Goal: Task Accomplishment & Management: Use online tool/utility

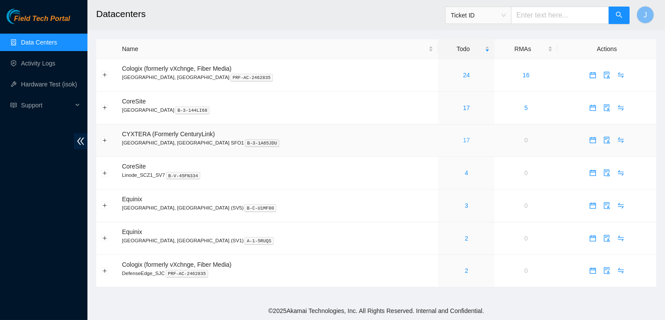
click at [463, 140] on link "17" at bounding box center [466, 140] width 7 height 7
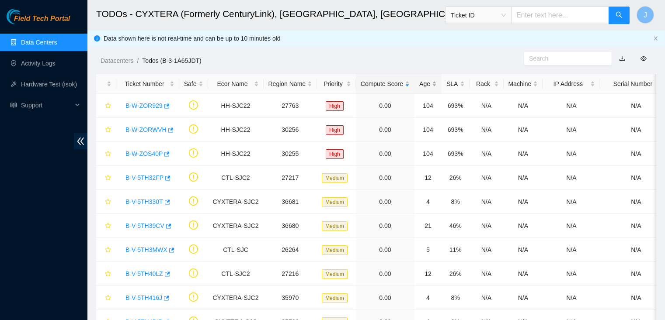
click at [435, 86] on div "Age" at bounding box center [427, 84] width 17 height 10
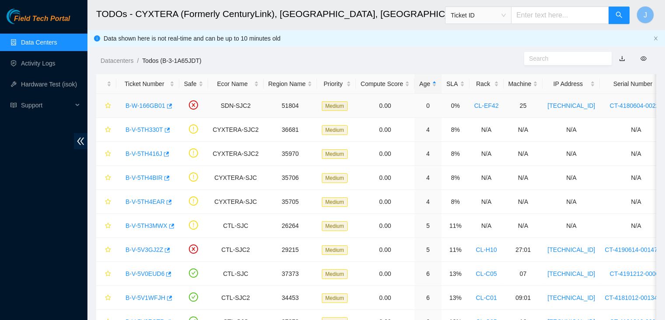
click at [148, 105] on link "B-W-166GB01" at bounding box center [145, 105] width 40 height 7
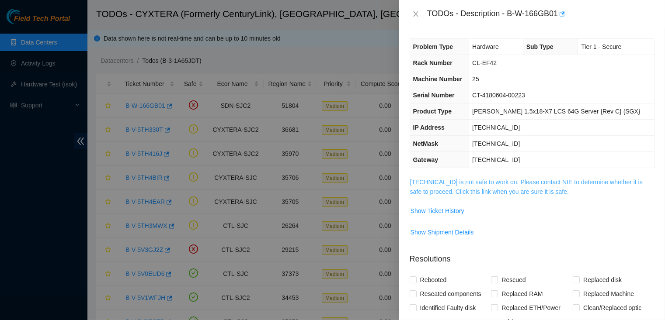
click at [466, 187] on link "[TECHNICAL_ID] is not safe to work on. Please contact NIE to determine whether …" at bounding box center [526, 187] width 233 height 17
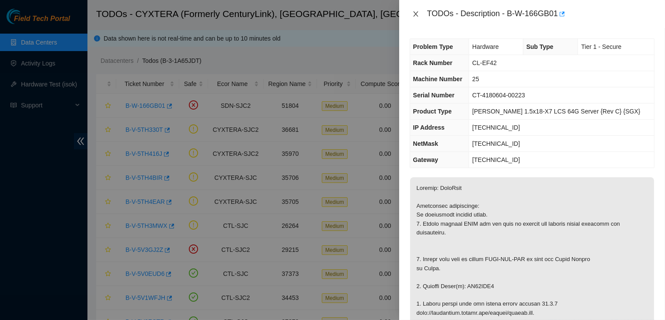
click at [416, 14] on icon "close" at bounding box center [415, 13] width 5 height 5
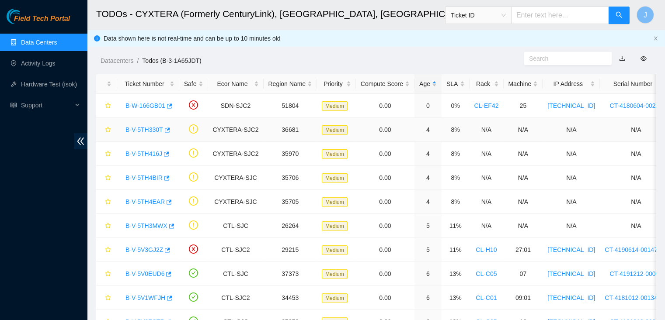
click at [153, 127] on link "B-V-5TH330T" at bounding box center [144, 129] width 38 height 7
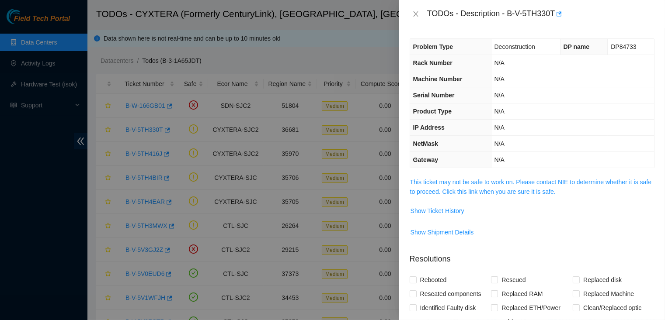
click at [435, 185] on span "This ticket may not be safe to work on. Please contact NIE to determine whether…" at bounding box center [532, 186] width 244 height 19
click at [435, 181] on link "This ticket may not be safe to work on. Please contact NIE to determine whether…" at bounding box center [530, 187] width 241 height 17
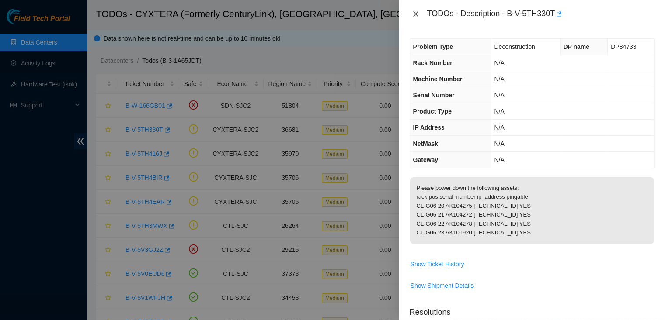
click at [418, 12] on icon "close" at bounding box center [415, 13] width 7 height 7
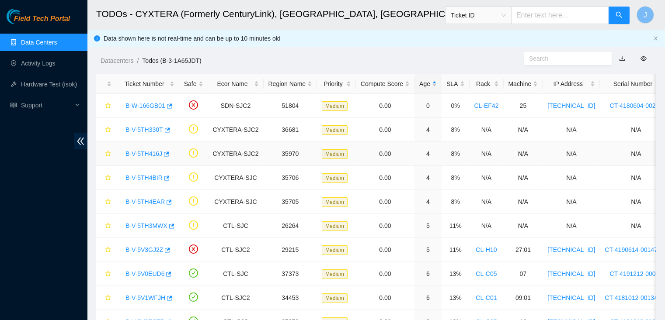
click at [146, 150] on link "B-V-5TH416J" at bounding box center [143, 153] width 37 height 7
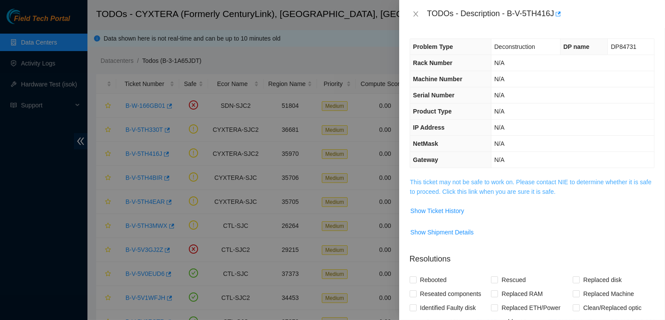
click at [480, 183] on link "This ticket may not be safe to work on. Please contact NIE to determine whether…" at bounding box center [530, 187] width 241 height 17
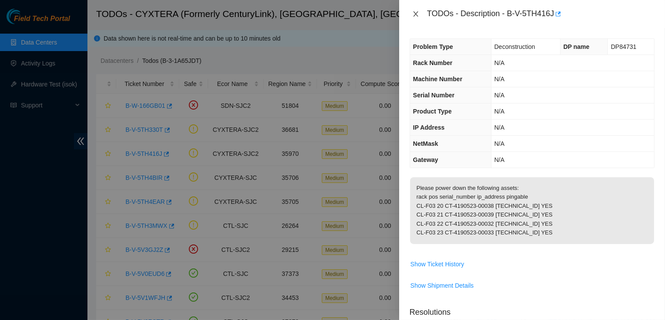
click at [412, 12] on icon "close" at bounding box center [415, 13] width 7 height 7
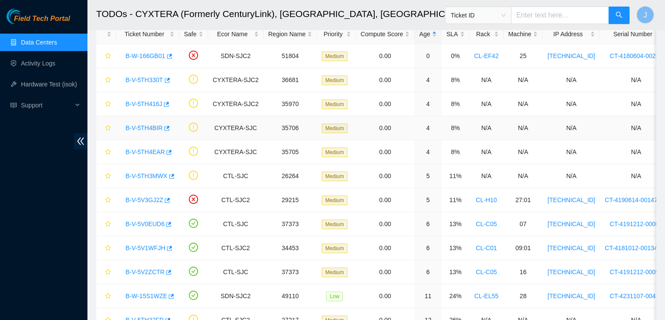
scroll to position [52, 0]
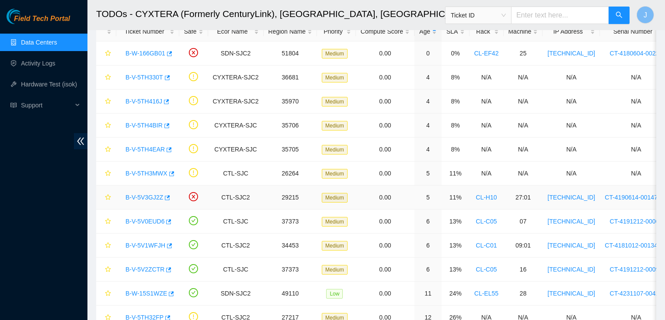
click at [131, 196] on link "B-V-5V3GJ2Z" at bounding box center [144, 197] width 38 height 7
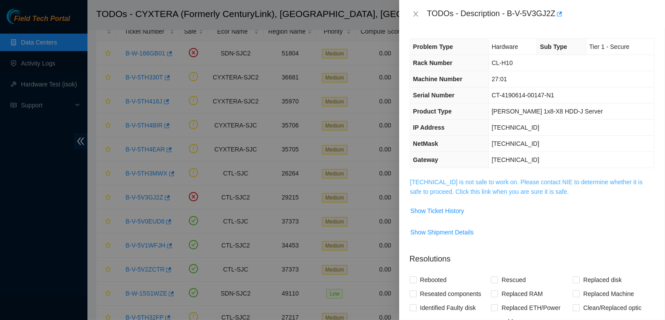
click at [479, 179] on link "[TECHNICAL_ID] is not safe to work on. Please contact NIE to determine whether …" at bounding box center [526, 187] width 233 height 17
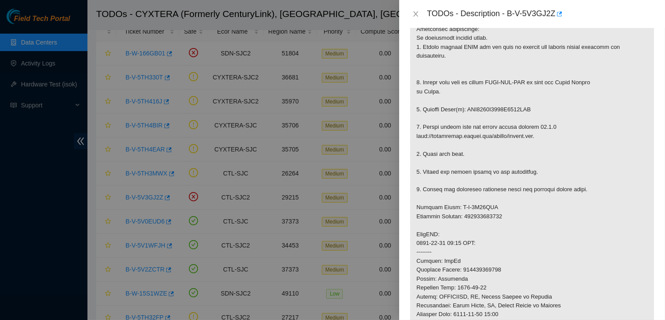
scroll to position [0, 0]
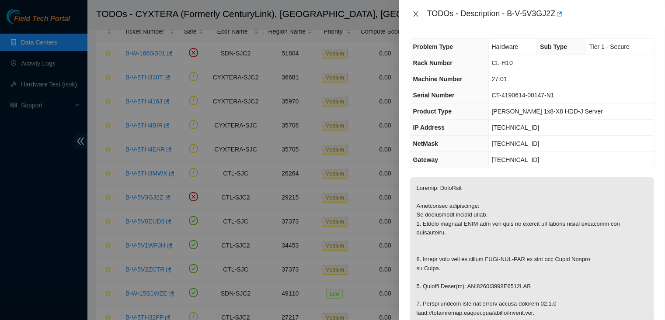
click at [416, 16] on icon "close" at bounding box center [415, 13] width 7 height 7
